Goal: Navigation & Orientation: Understand site structure

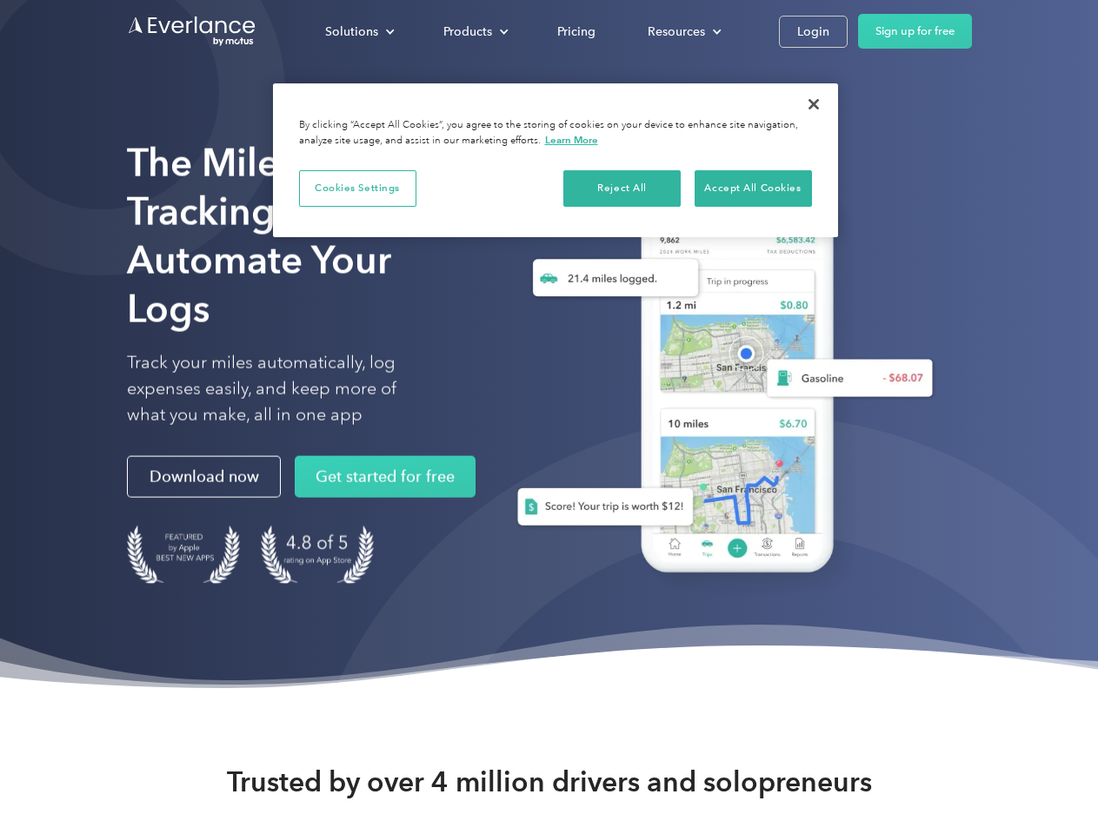
click at [359, 31] on div "Solutions" at bounding box center [351, 32] width 53 height 22
click at [474, 31] on div "Products" at bounding box center [467, 32] width 49 height 22
click at [682, 31] on div "Resources" at bounding box center [675, 32] width 57 height 22
click at [357, 188] on button "Cookies Settings" at bounding box center [357, 188] width 117 height 37
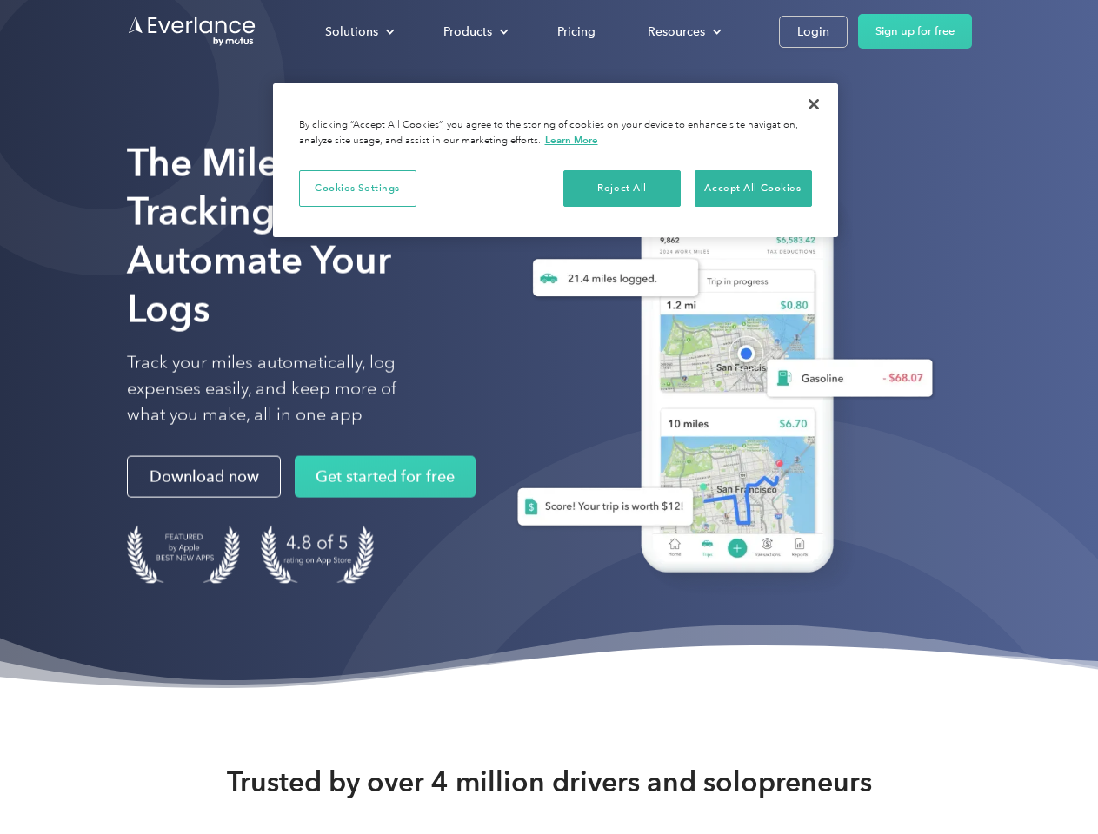
click at [0, 0] on div "When you visit any website, it may store or retrieve information on your browse…" at bounding box center [0, 0] width 0 height 0
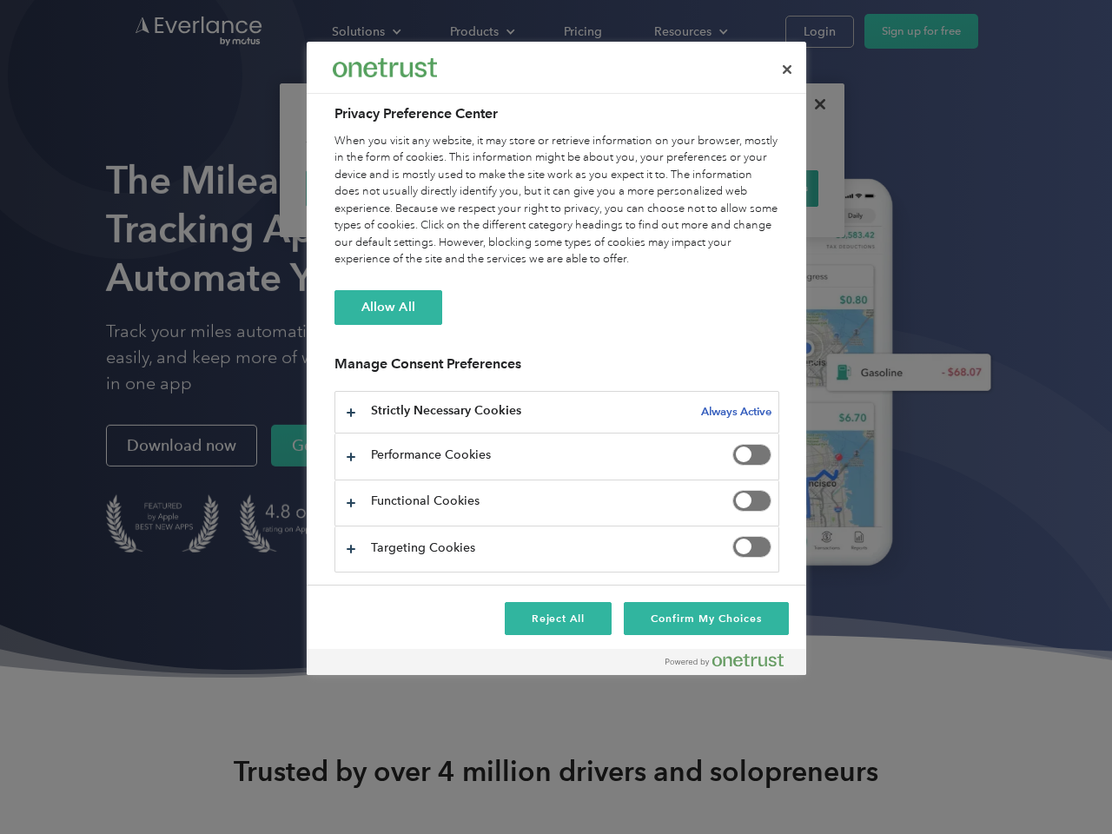
click at [753, 188] on div "When you visit any website, it may store or retrieve information on your browse…" at bounding box center [557, 201] width 445 height 136
click at [813, 104] on div at bounding box center [556, 417] width 1112 height 834
